Goal: Information Seeking & Learning: Compare options

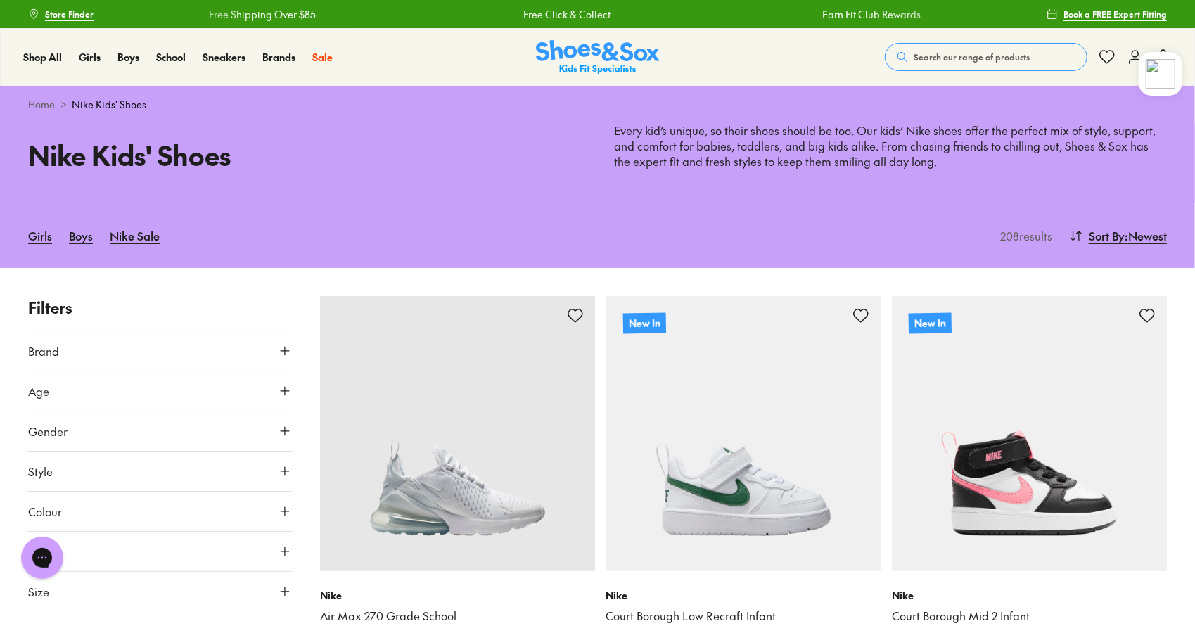
click at [1156, 74] on img at bounding box center [1161, 74] width 30 height 30
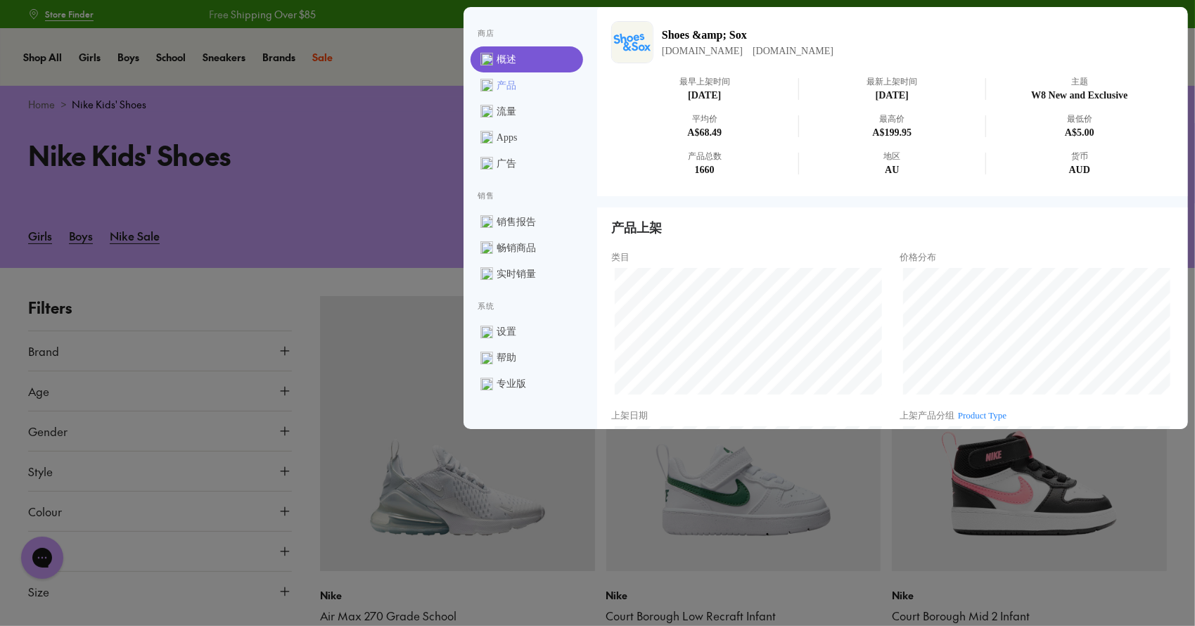
click at [522, 92] on link "产品" at bounding box center [526, 85] width 113 height 26
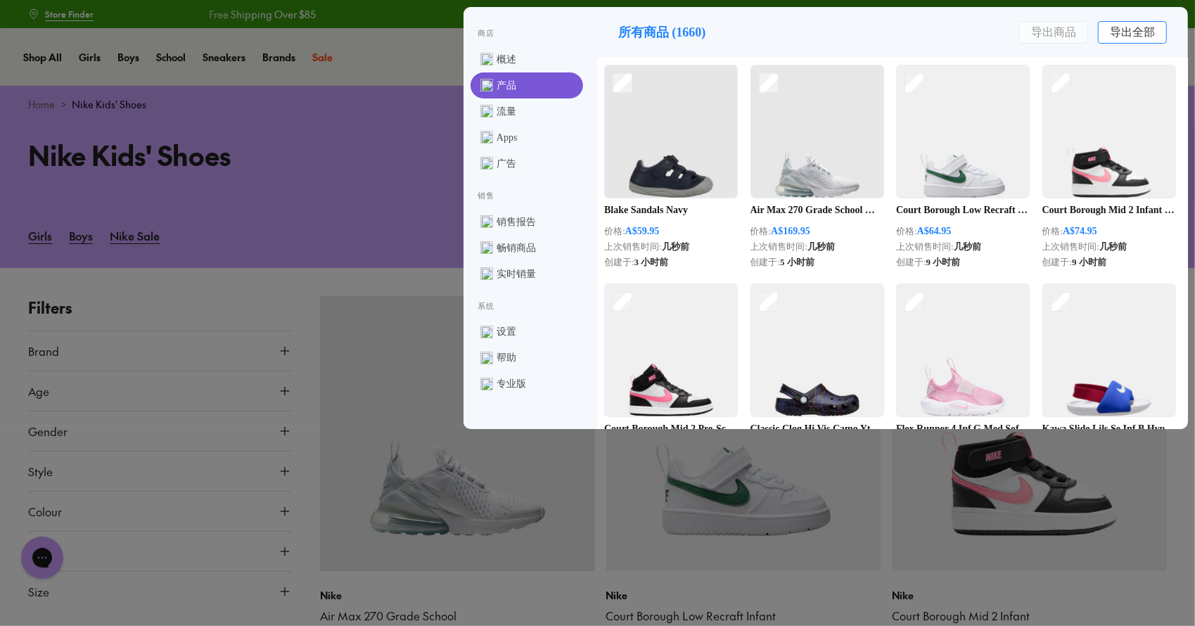
click at [1117, 33] on div "导出全部" at bounding box center [1132, 32] width 69 height 23
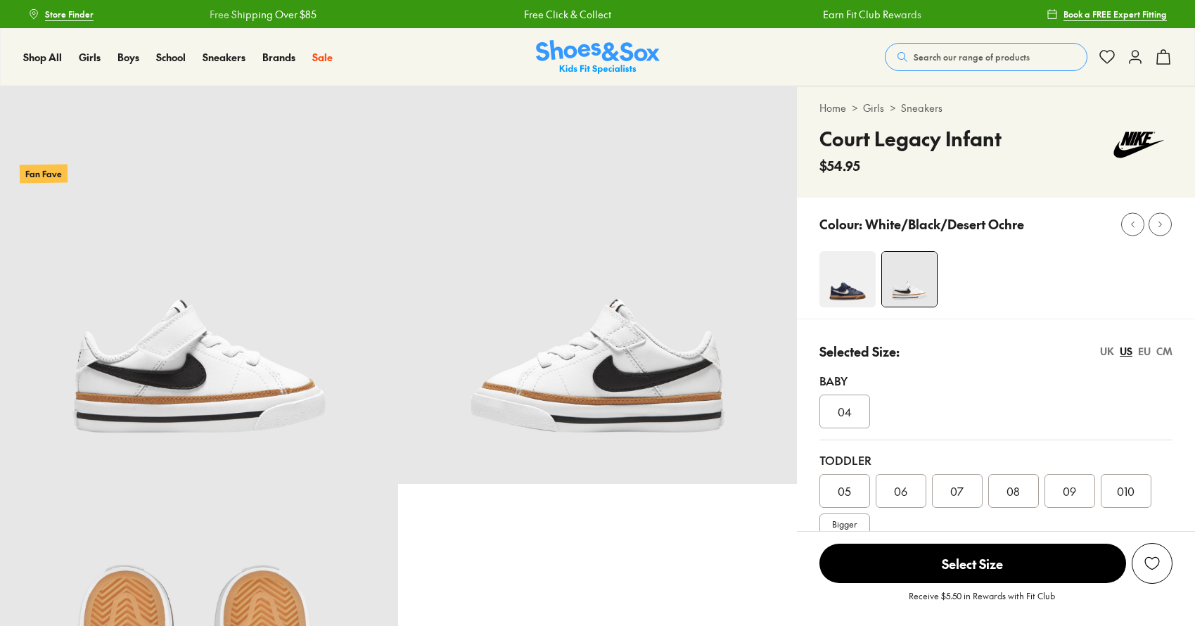
select select "*"
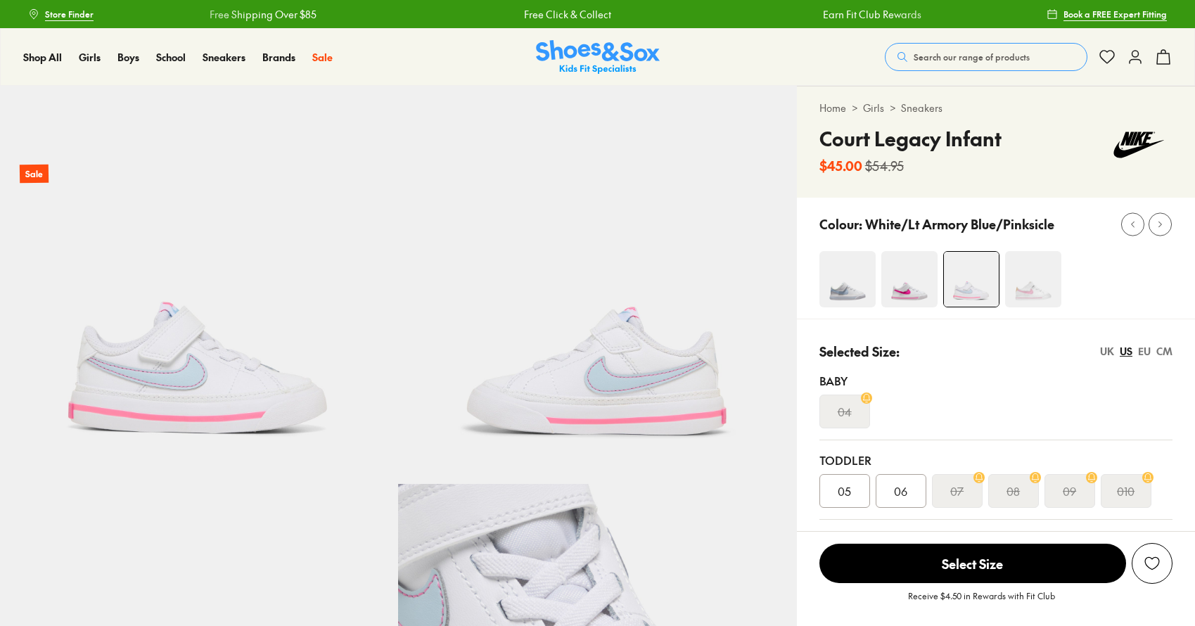
select select "*"
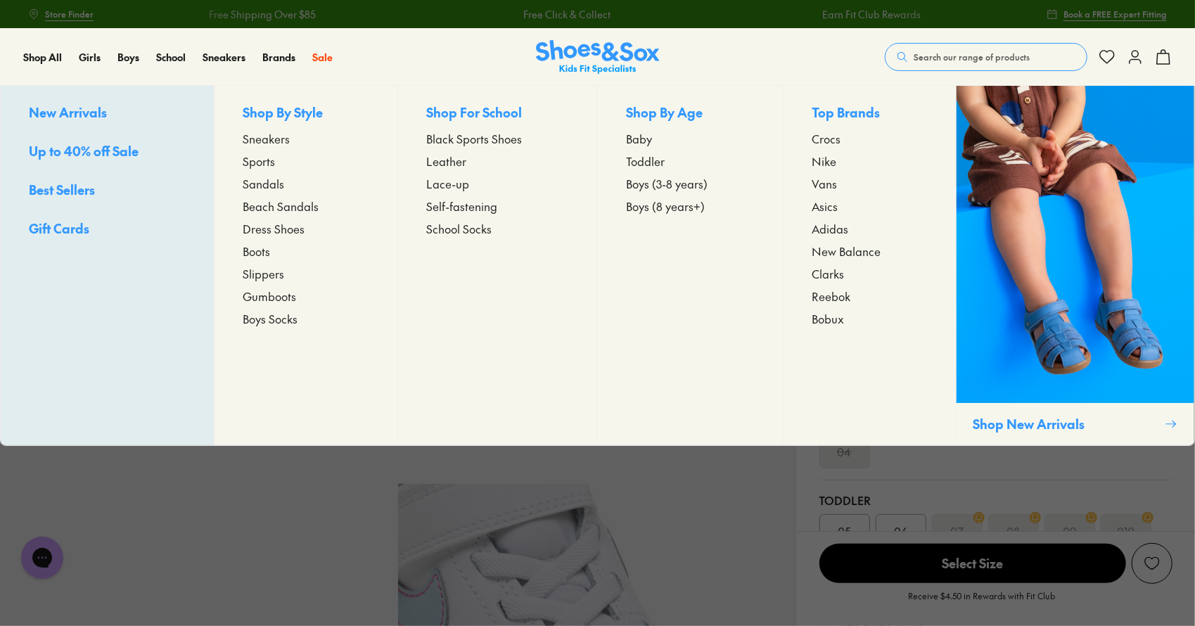
click at [270, 141] on span "Sneakers" at bounding box center [266, 138] width 47 height 17
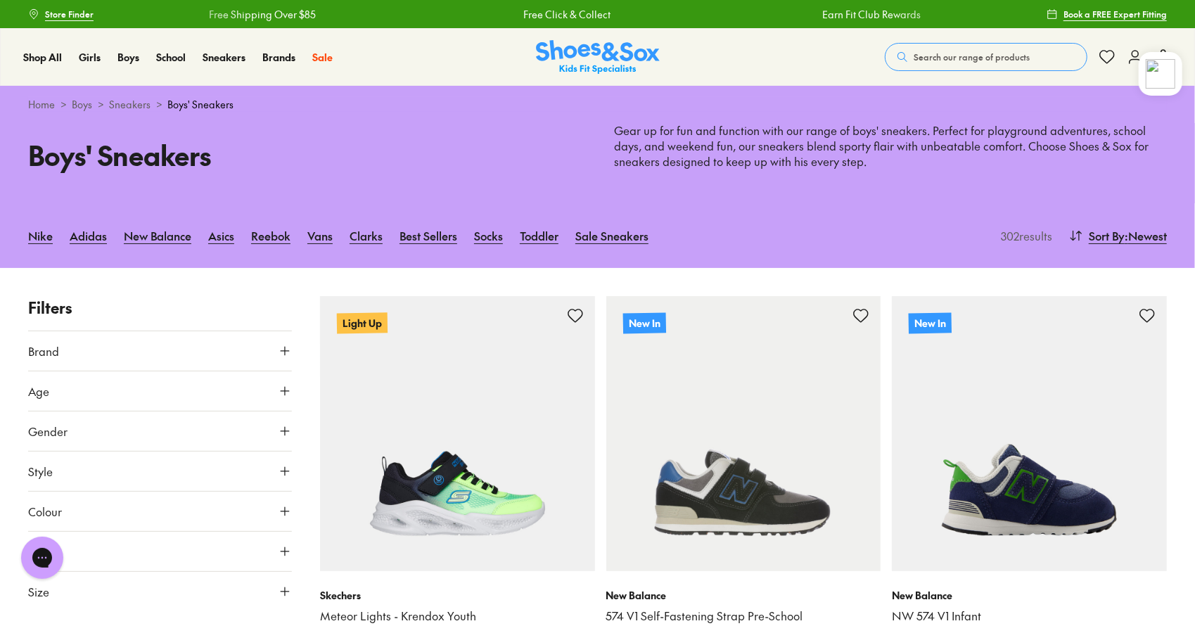
click at [1162, 77] on img at bounding box center [1161, 74] width 30 height 30
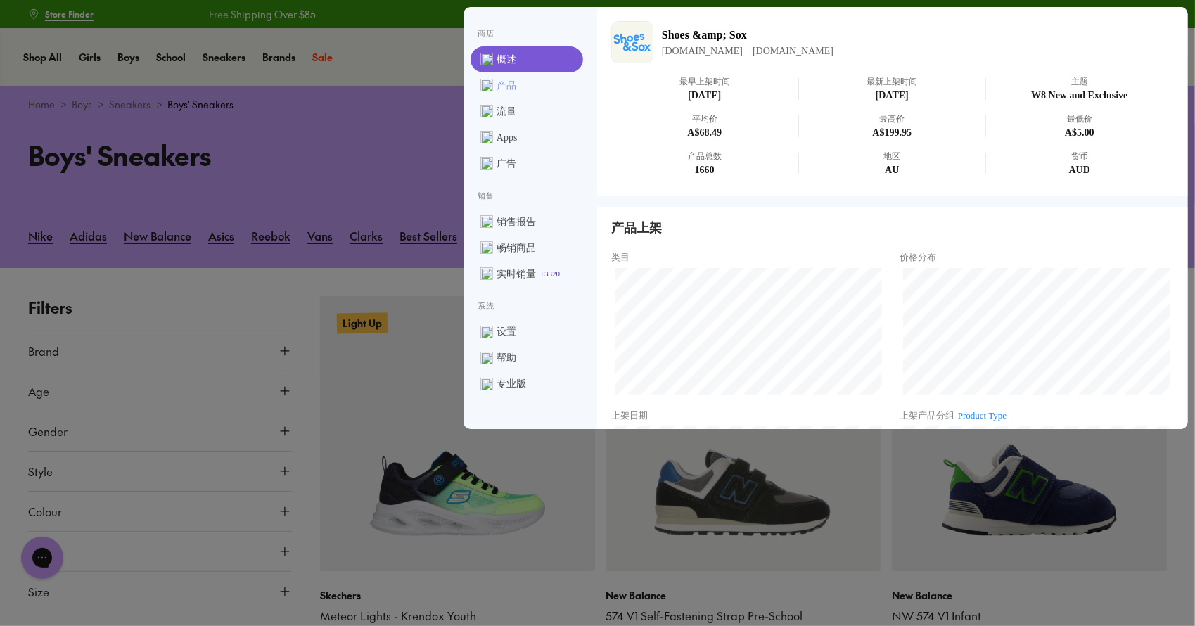
click at [511, 88] on span "产品" at bounding box center [506, 85] width 20 height 15
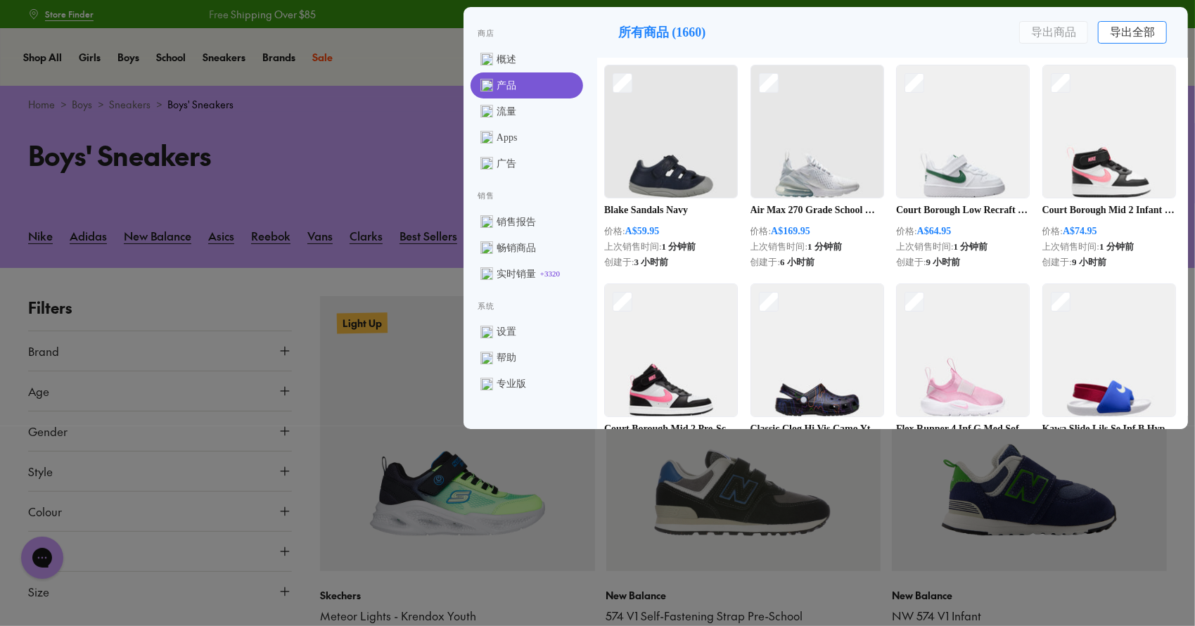
click at [1131, 33] on div "导出全部" at bounding box center [1132, 32] width 69 height 23
click at [1156, 35] on div "导出全部" at bounding box center [1132, 32] width 69 height 23
